Goal: Submit feedback/report problem

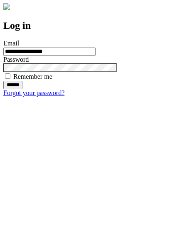
click at [22, 89] on input "******" at bounding box center [12, 85] width 19 height 8
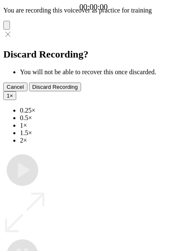
type input "**********"
